Goal: Task Accomplishment & Management: Use online tool/utility

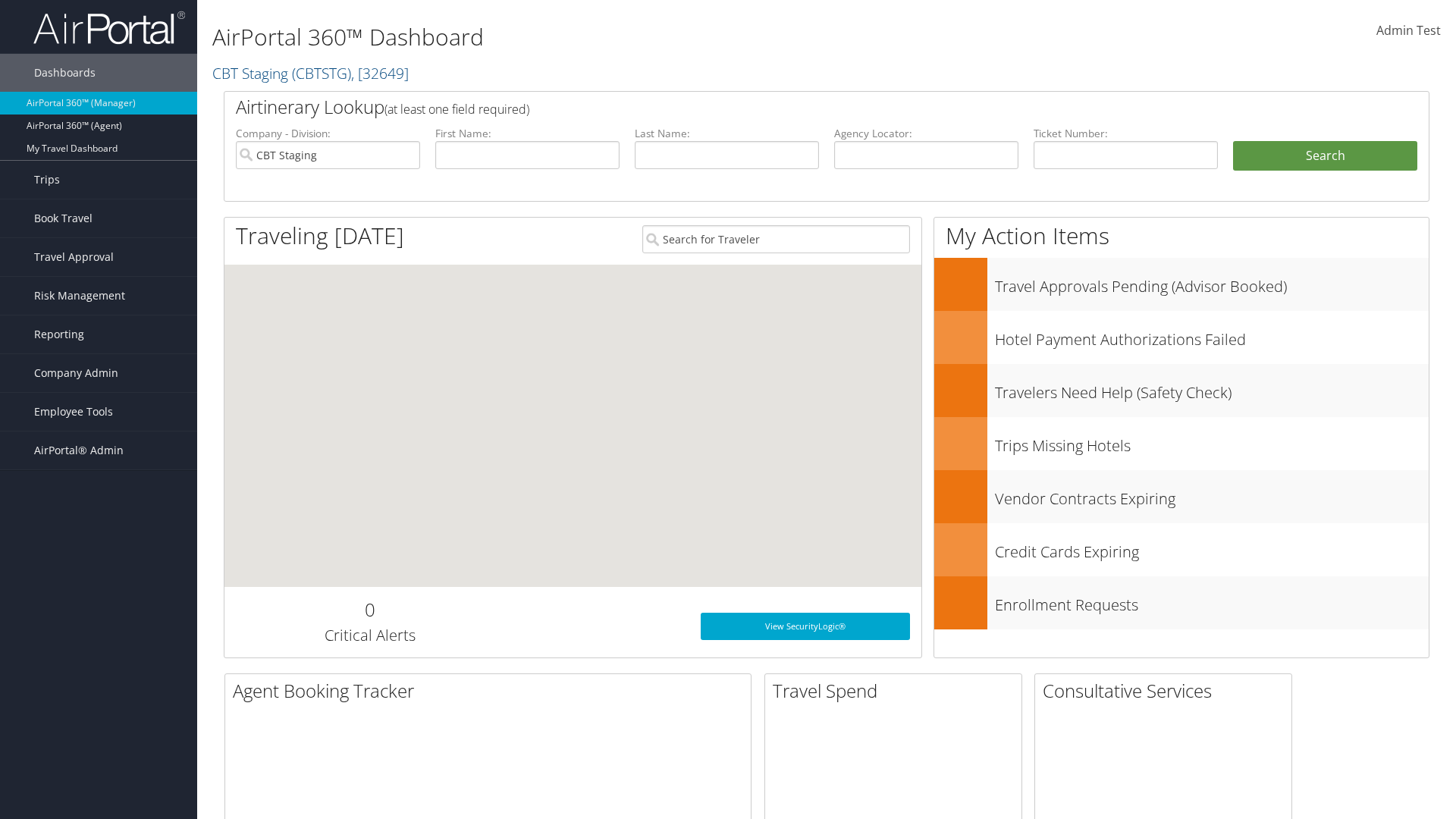
click at [98, 373] on span "Company Admin" at bounding box center [76, 372] width 84 height 38
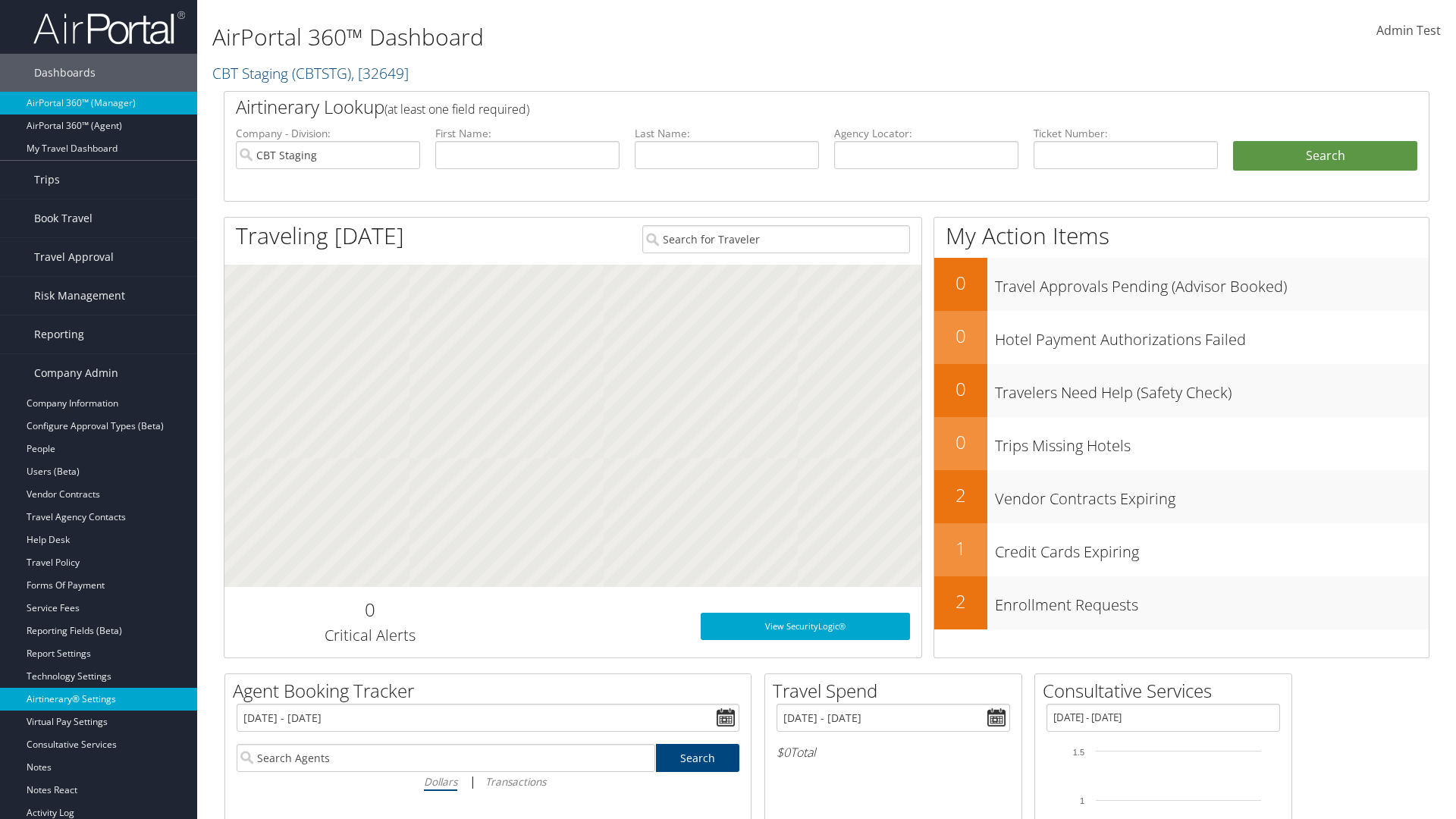
click at [98, 699] on link "Airtinerary® Settings" at bounding box center [98, 699] width 197 height 22
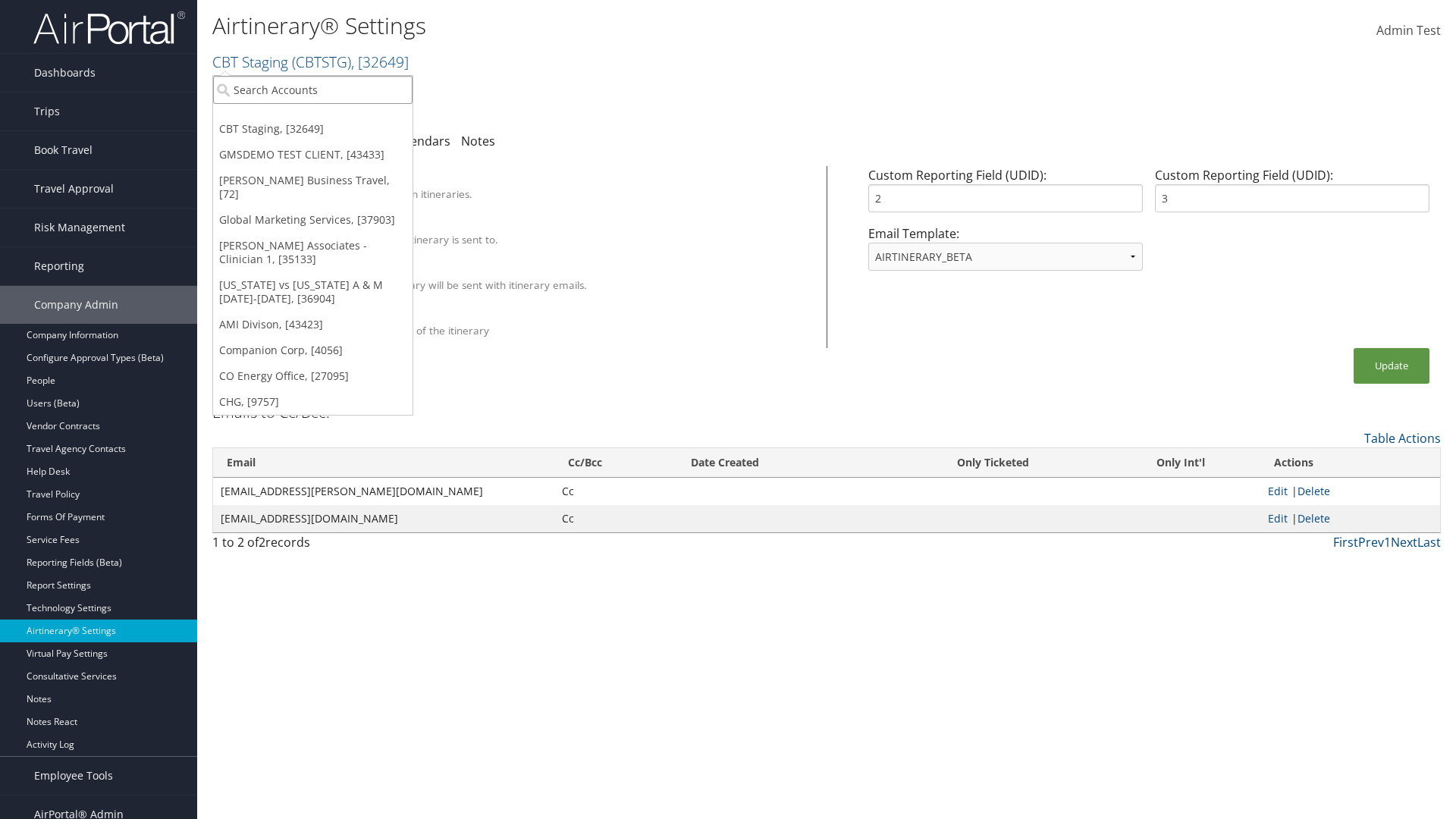
click at [312, 90] on input "search" at bounding box center [312, 90] width 199 height 28
type input "Global Marketing Services"
click at [327, 118] on div "Global Marketing Services (301946), [37903]" at bounding box center [327, 117] width 244 height 14
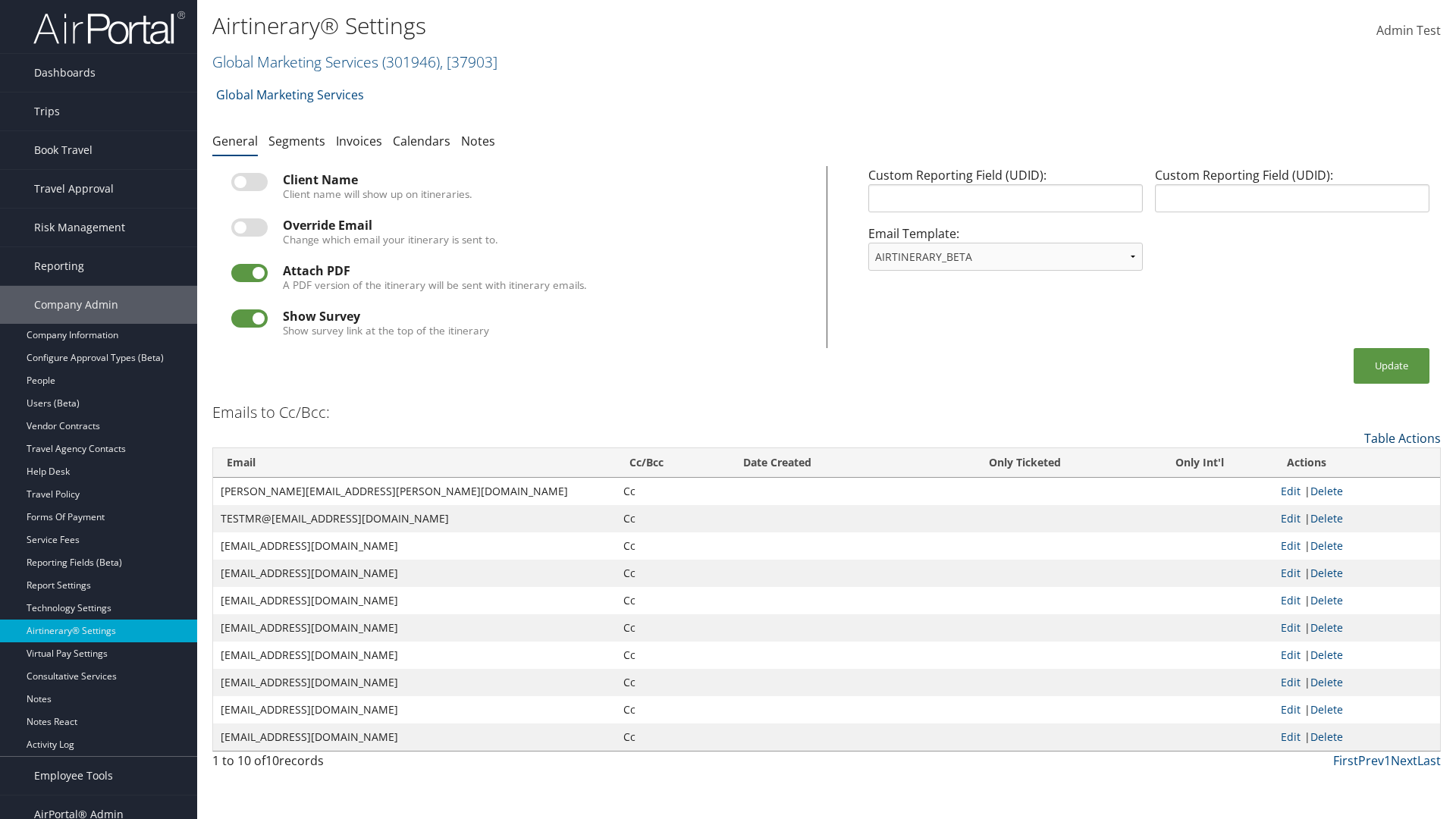
click at [1402, 438] on link "Table Actions" at bounding box center [1402, 438] width 77 height 17
click at [1340, 461] on link "Add New Cc Email" at bounding box center [1340, 462] width 199 height 26
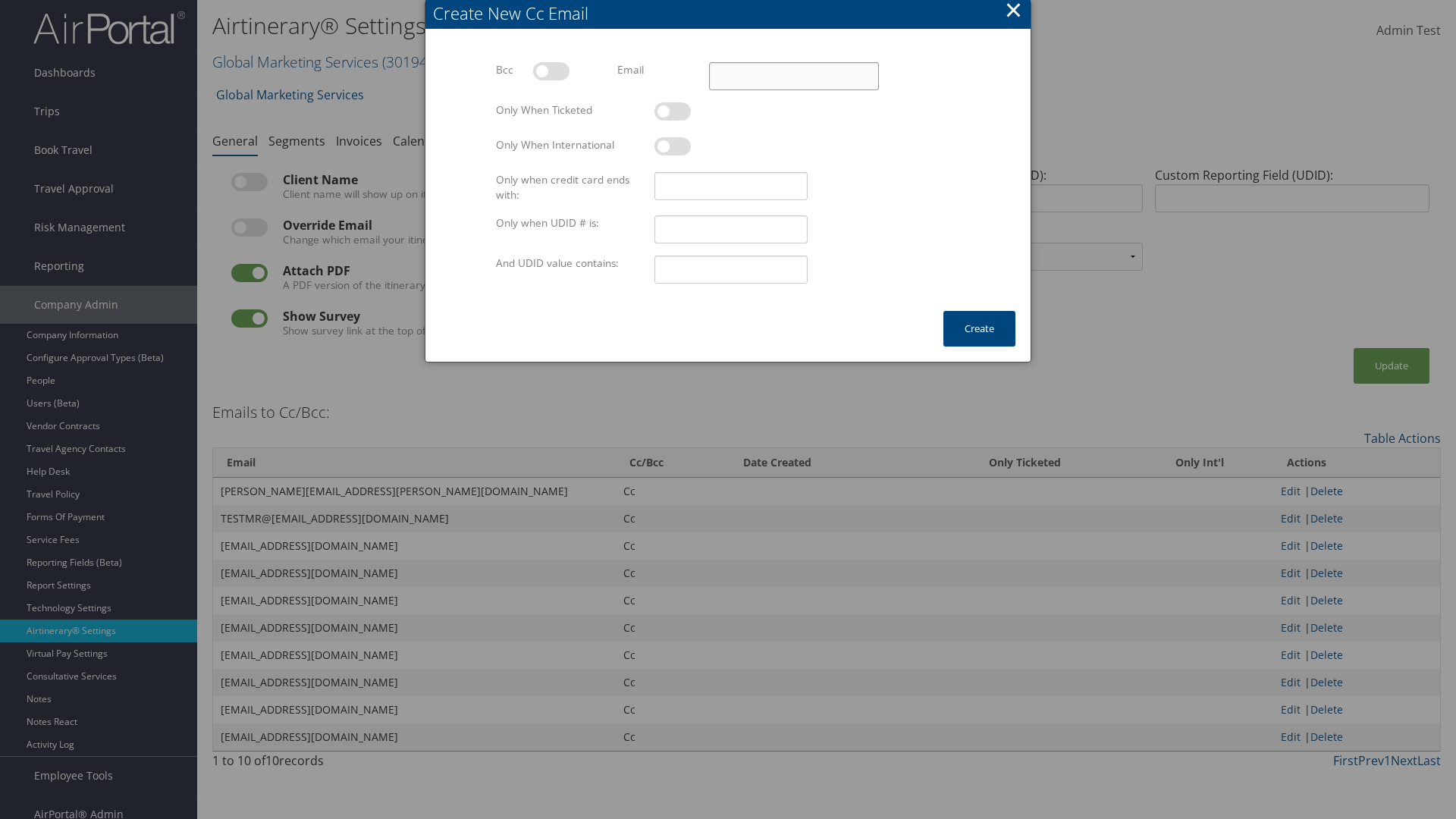
click at [793, 76] on input "Email" at bounding box center [794, 76] width 170 height 28
type input "[EMAIL_ADDRESS][DOMAIN_NAME]"
click at [979, 328] on button "Create" at bounding box center [979, 328] width 72 height 36
